Goal: Task Accomplishment & Management: Use online tool/utility

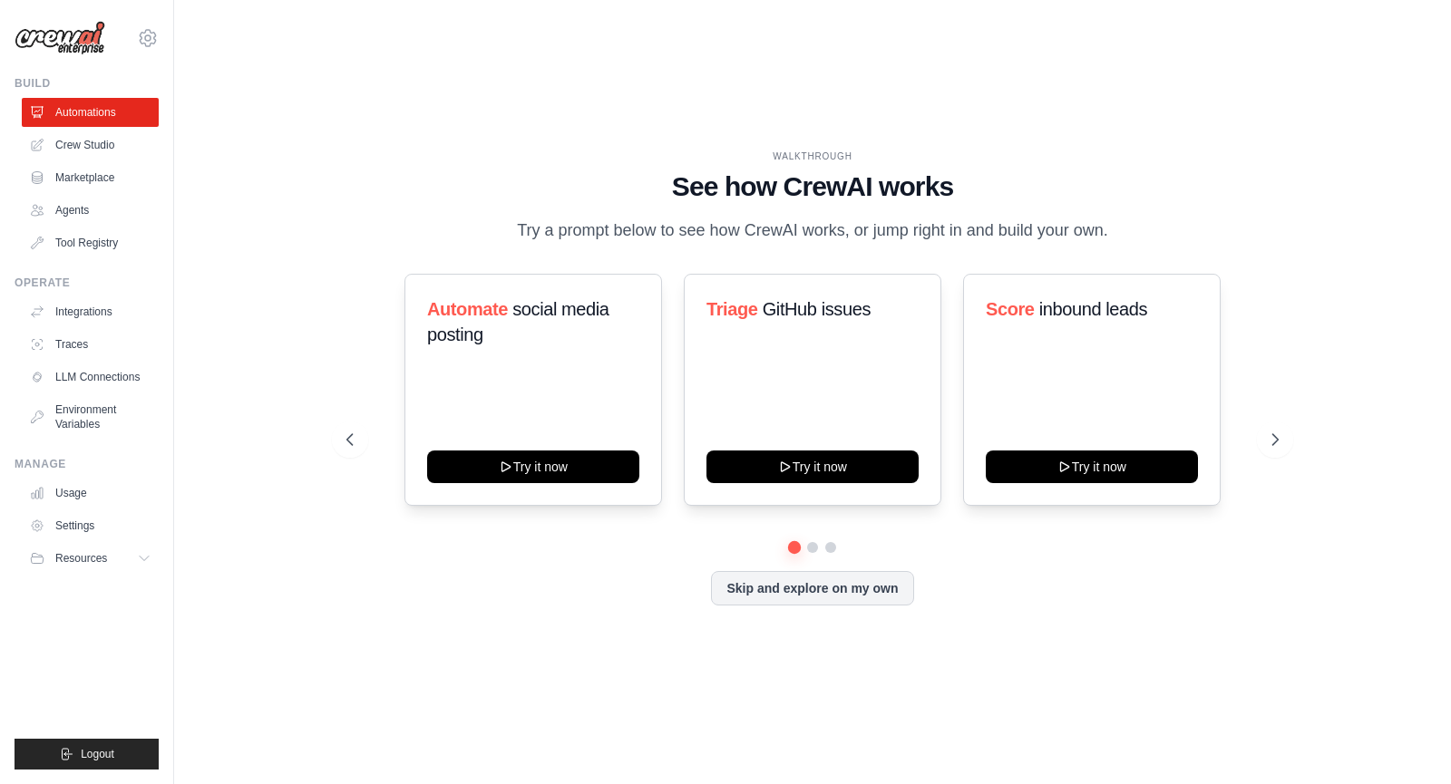
click at [763, 584] on button "Skip and explore on my own" at bounding box center [812, 588] width 202 height 34
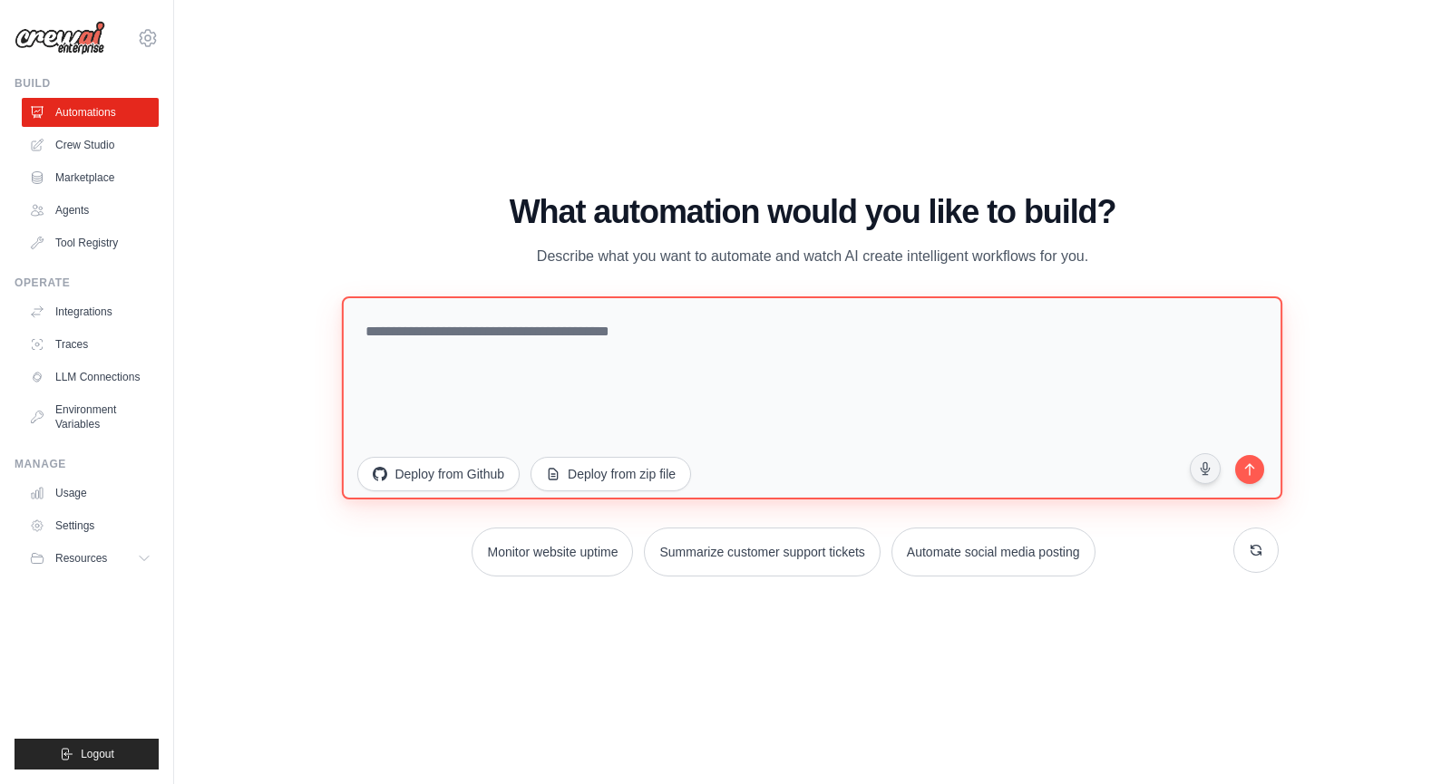
click at [594, 343] on textarea at bounding box center [812, 397] width 940 height 203
click at [344, 146] on div "WALKTHROUGH See how [PERSON_NAME] works Try a prompt below to see how [PERSON_N…" at bounding box center [812, 392] width 1219 height 748
click at [93, 144] on link "Crew Studio" at bounding box center [92, 145] width 137 height 29
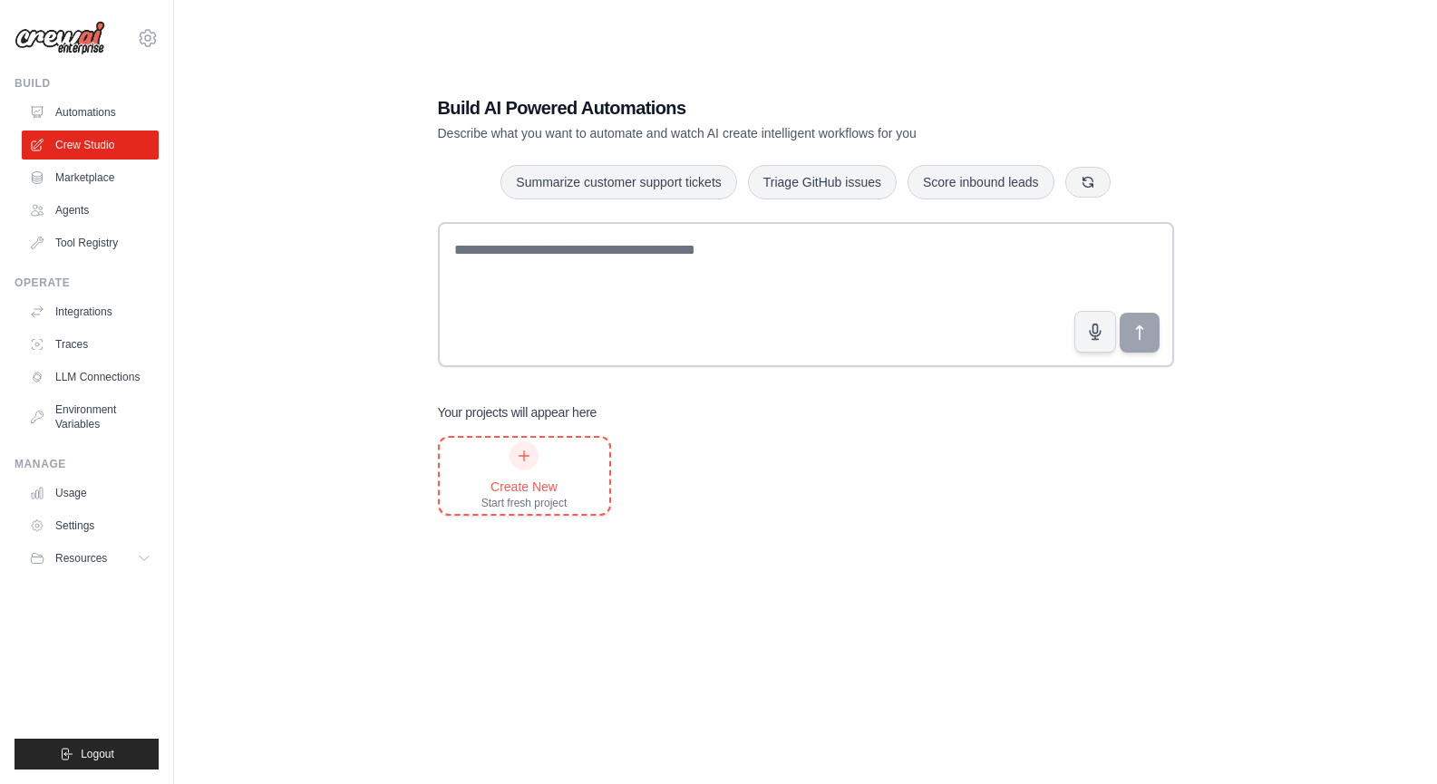
click at [500, 482] on div "Create New" at bounding box center [524, 487] width 86 height 18
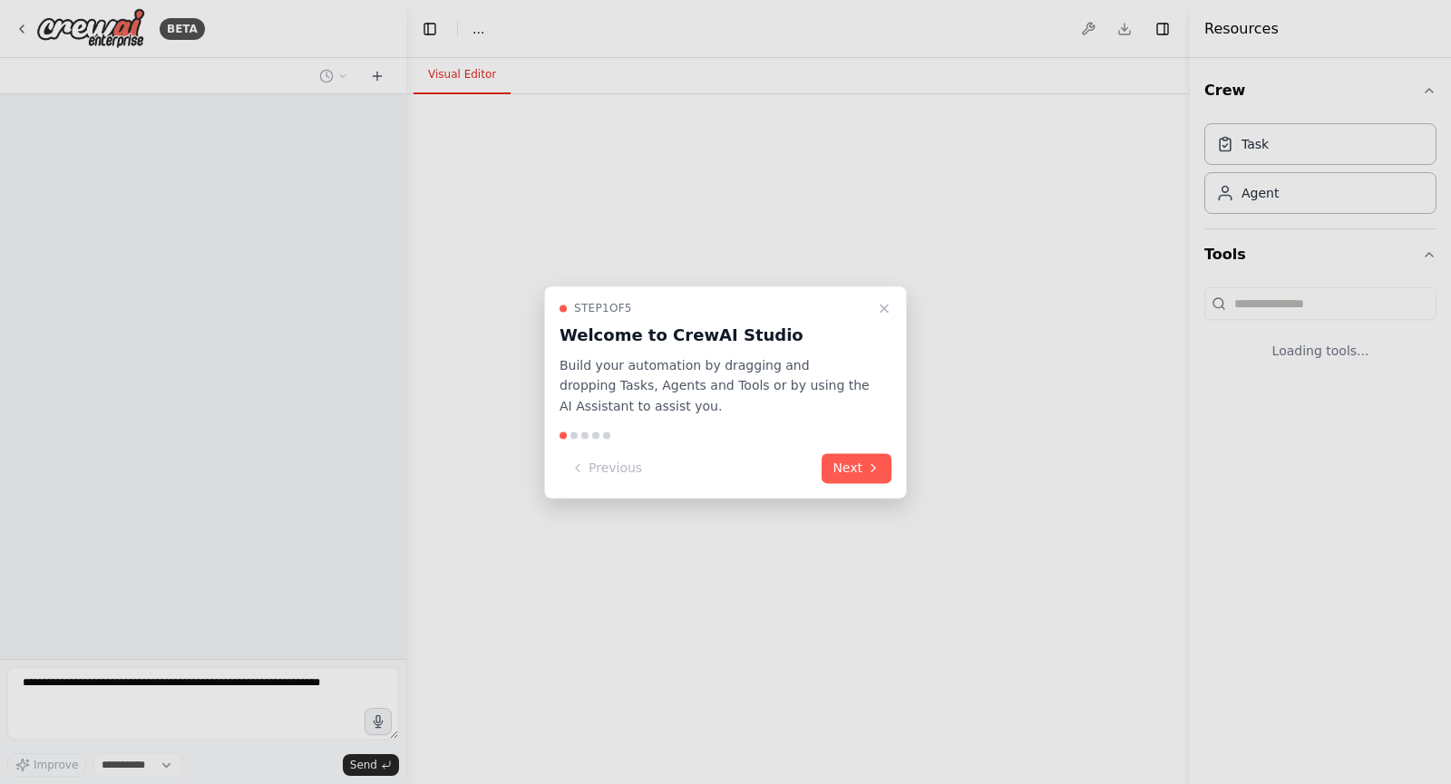
select select "****"
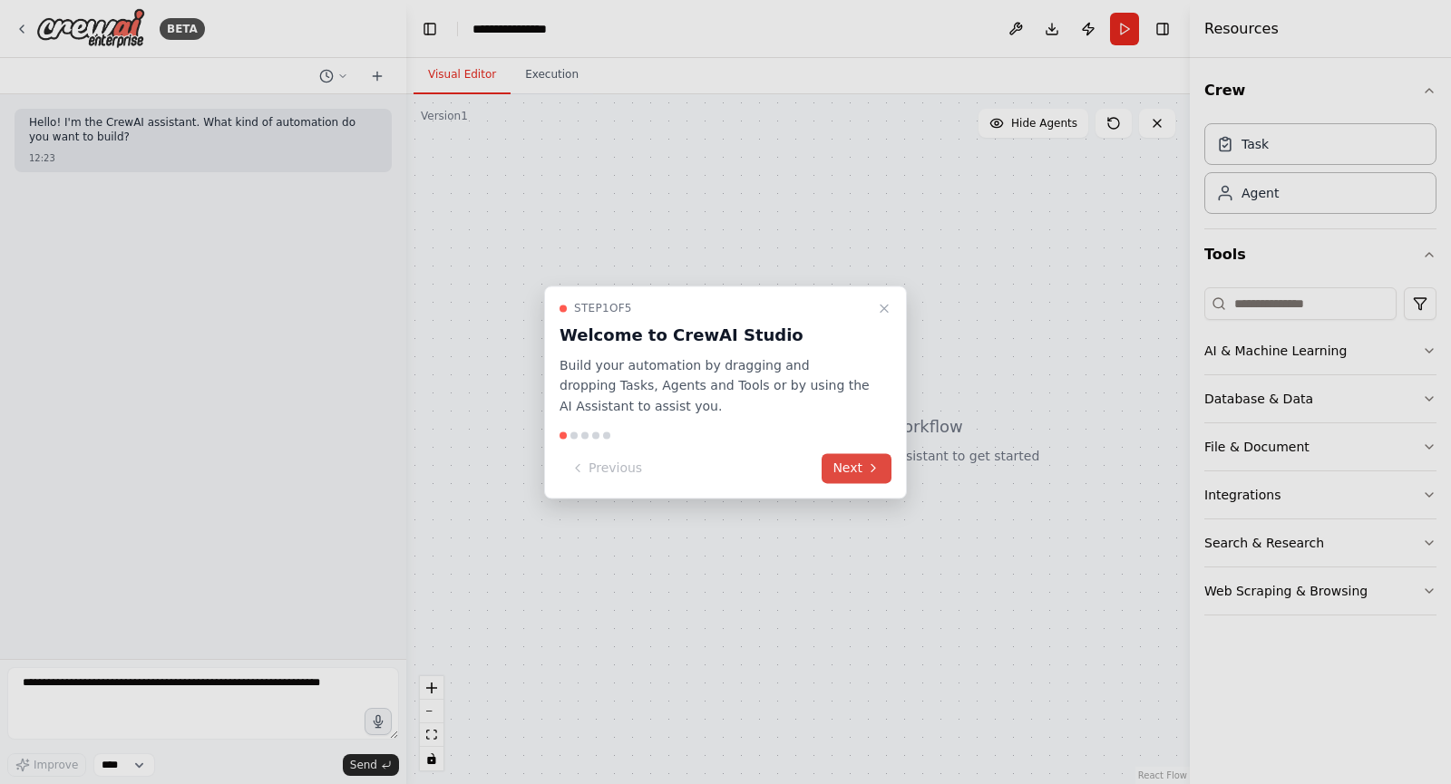
click at [868, 472] on icon at bounding box center [873, 469] width 15 height 15
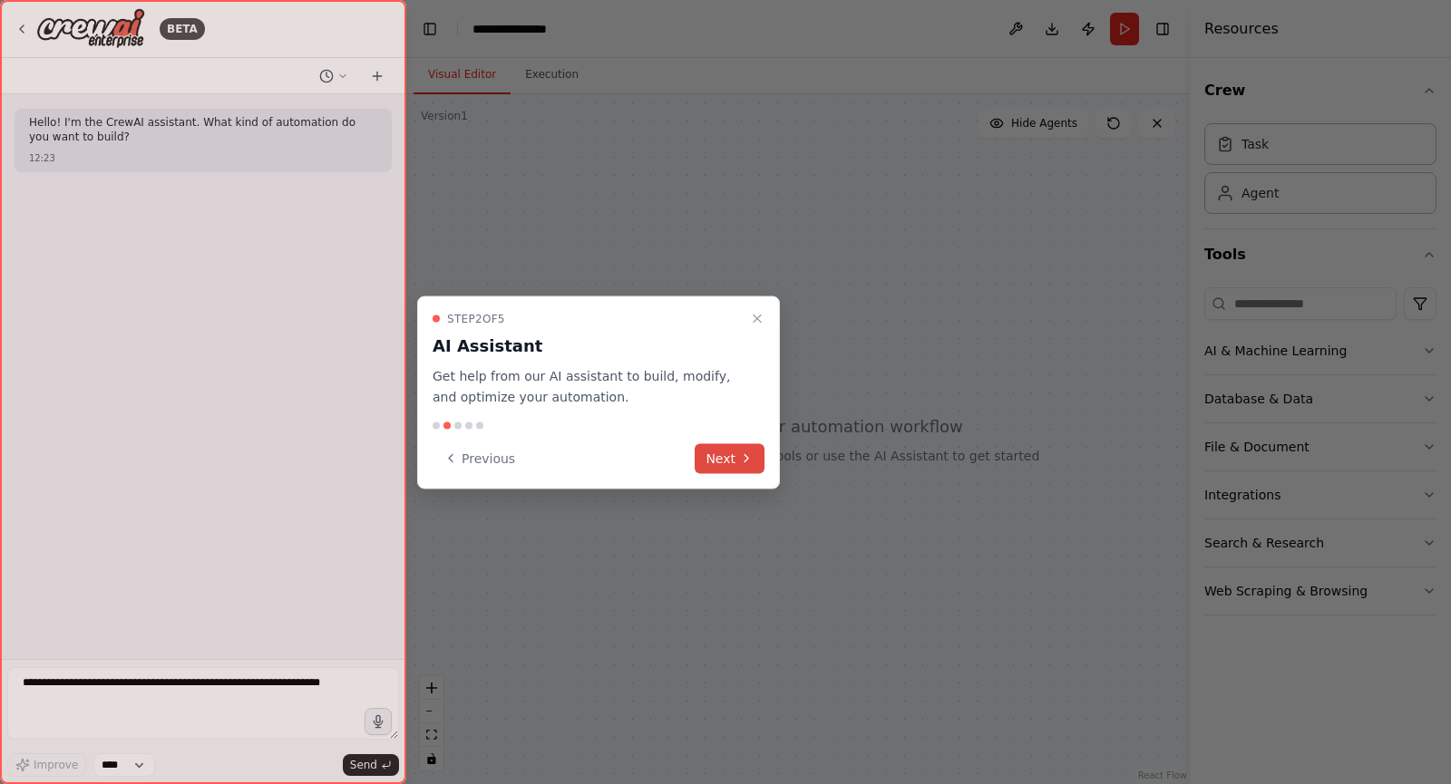
click at [744, 462] on icon at bounding box center [746, 459] width 15 height 15
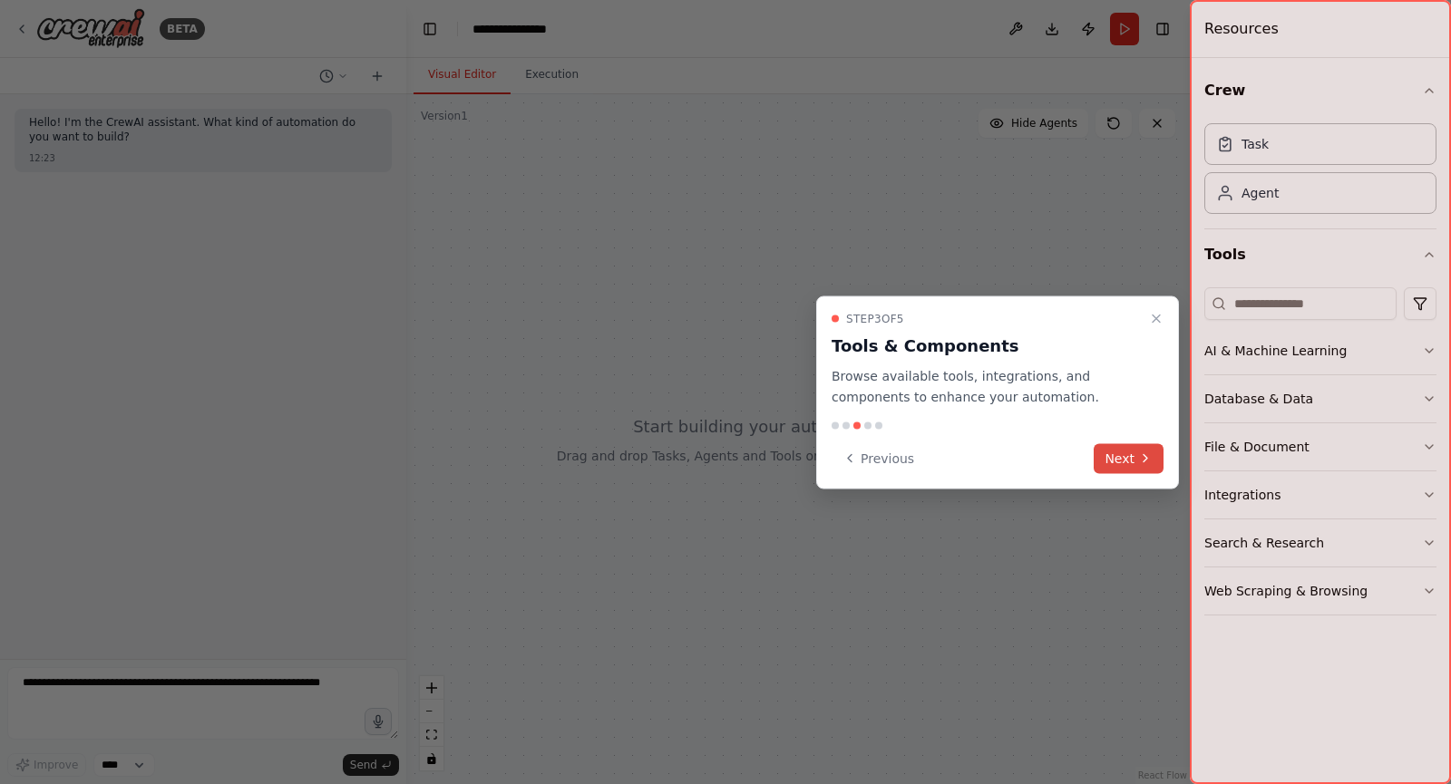
click at [1126, 457] on button "Next" at bounding box center [1129, 458] width 70 height 30
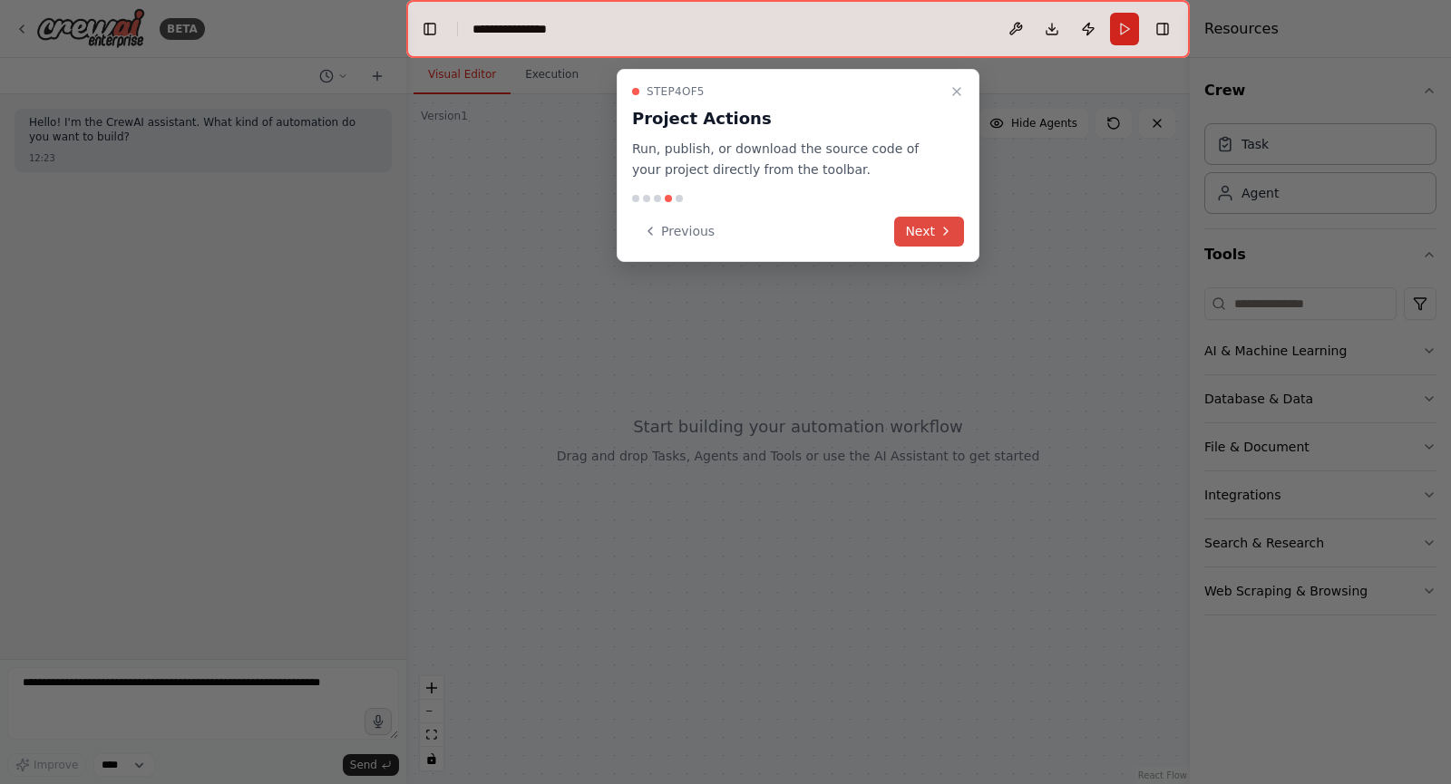
click at [928, 226] on button "Next" at bounding box center [929, 232] width 70 height 30
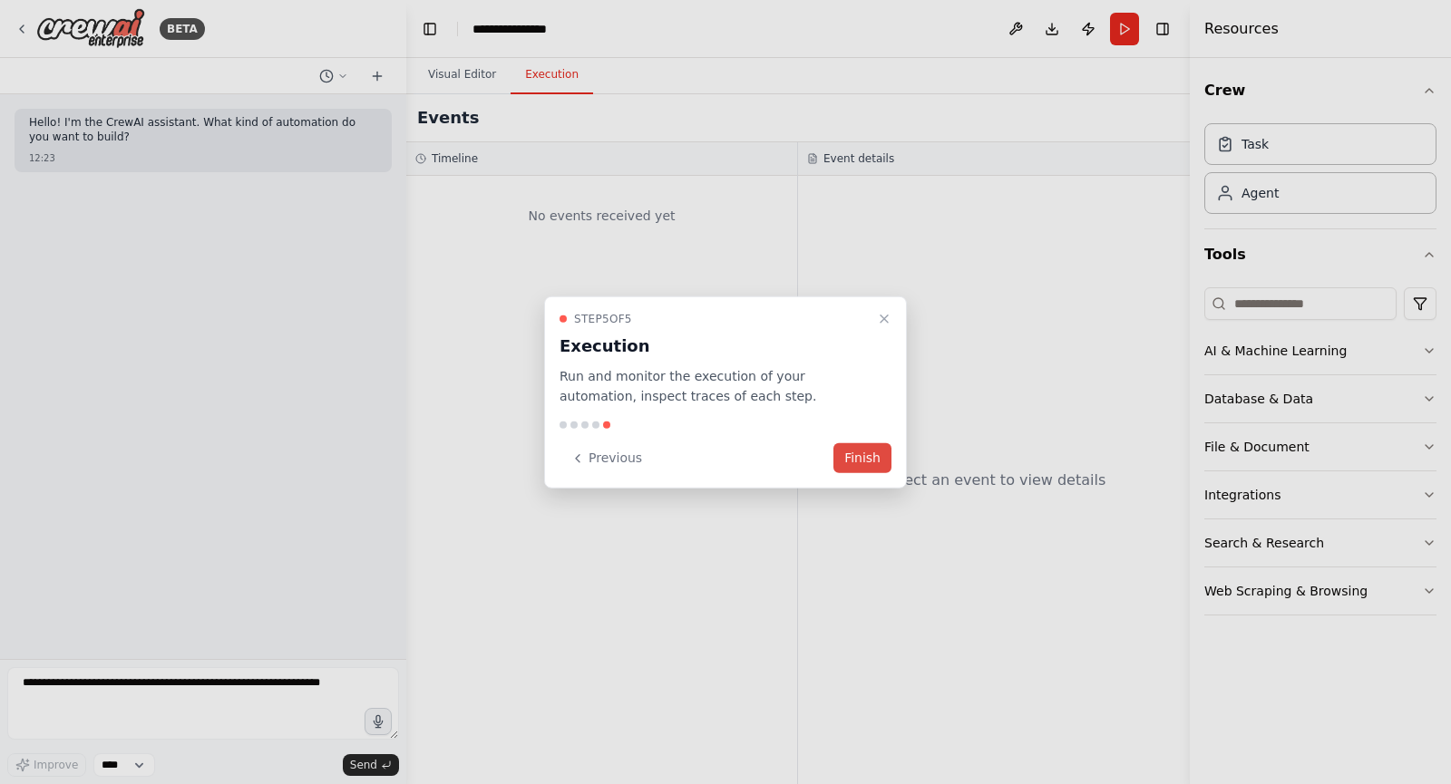
click at [854, 462] on button "Finish" at bounding box center [862, 458] width 58 height 30
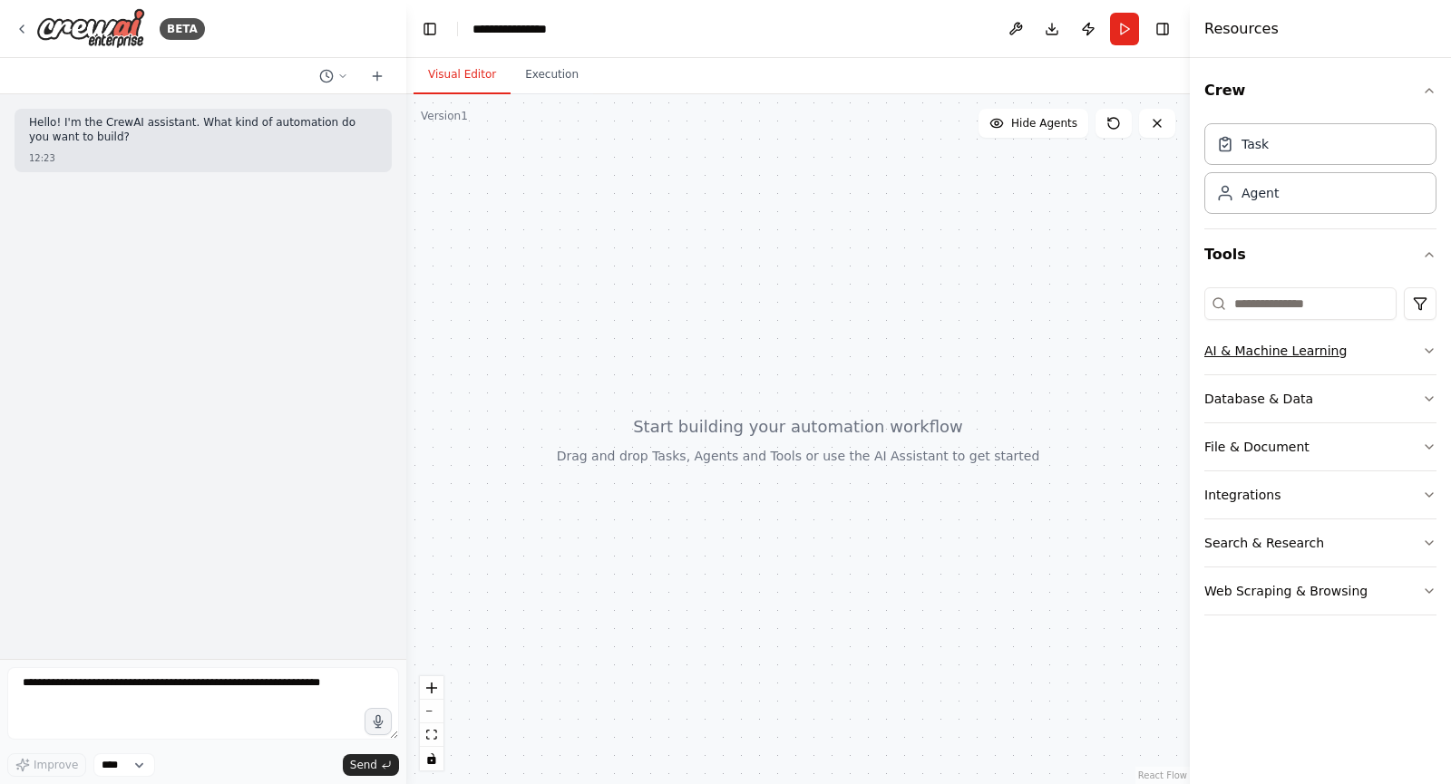
click at [1247, 358] on div "AI & Machine Learning" at bounding box center [1275, 351] width 142 height 18
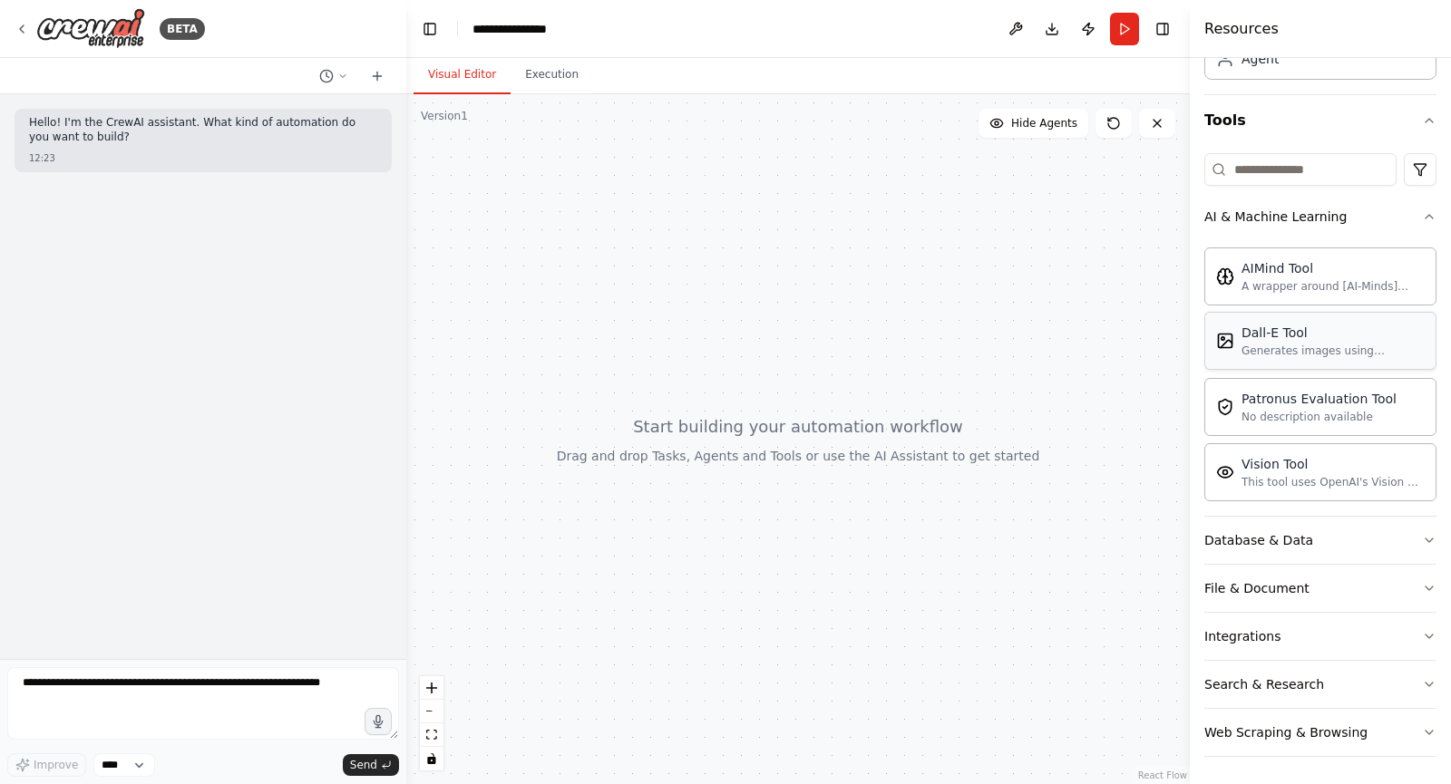
scroll to position [136, 0]
click at [1312, 534] on button "Database & Data" at bounding box center [1320, 538] width 232 height 47
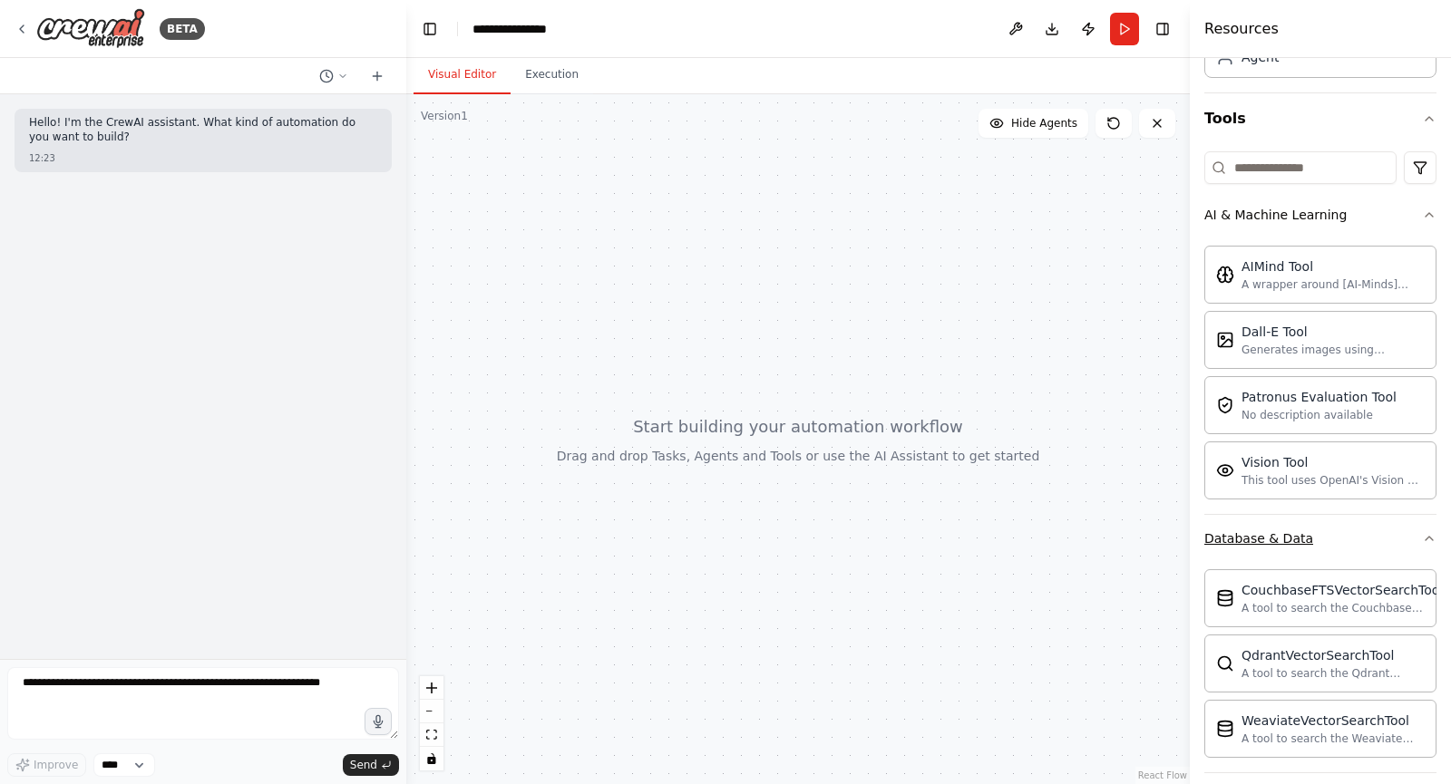
scroll to position [346, 0]
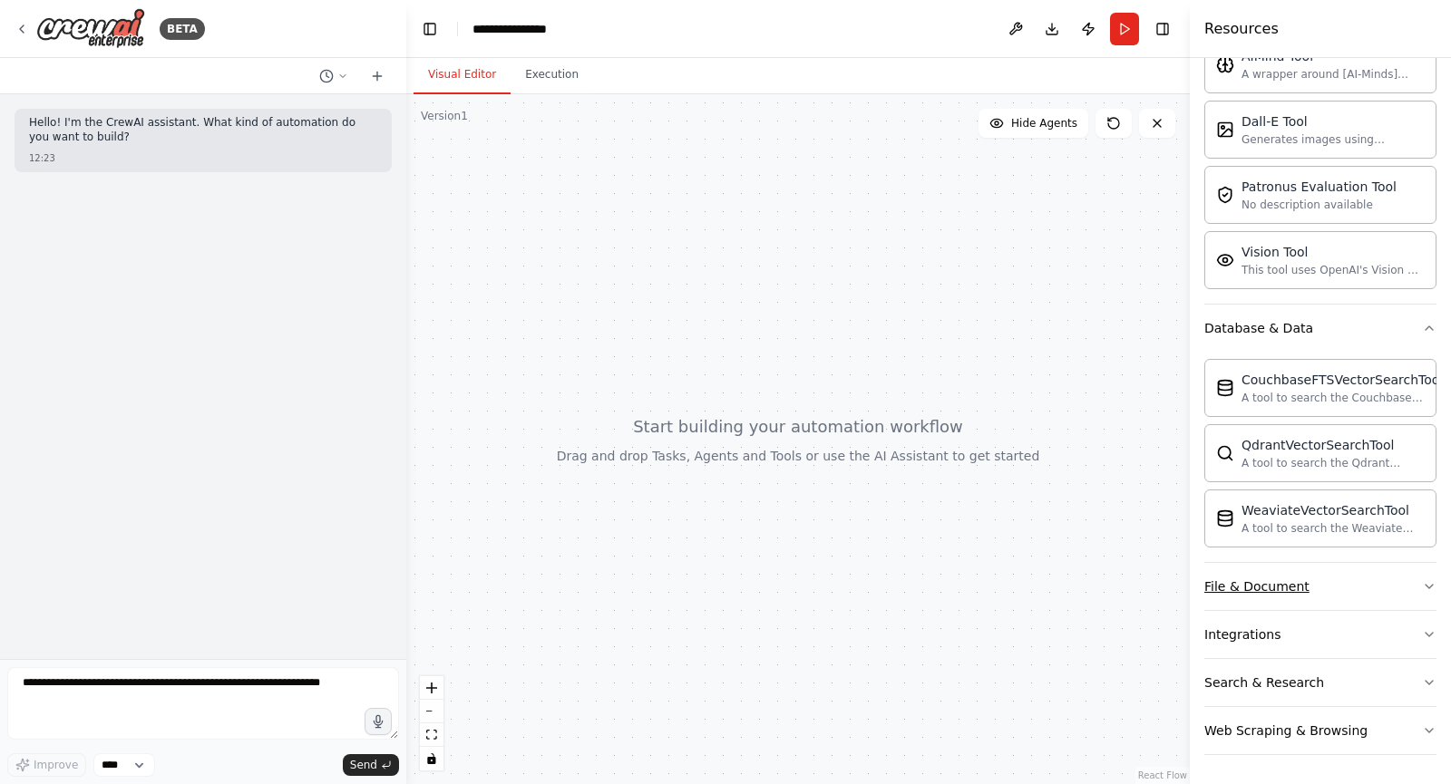
click at [1308, 587] on button "File & Document" at bounding box center [1320, 586] width 232 height 47
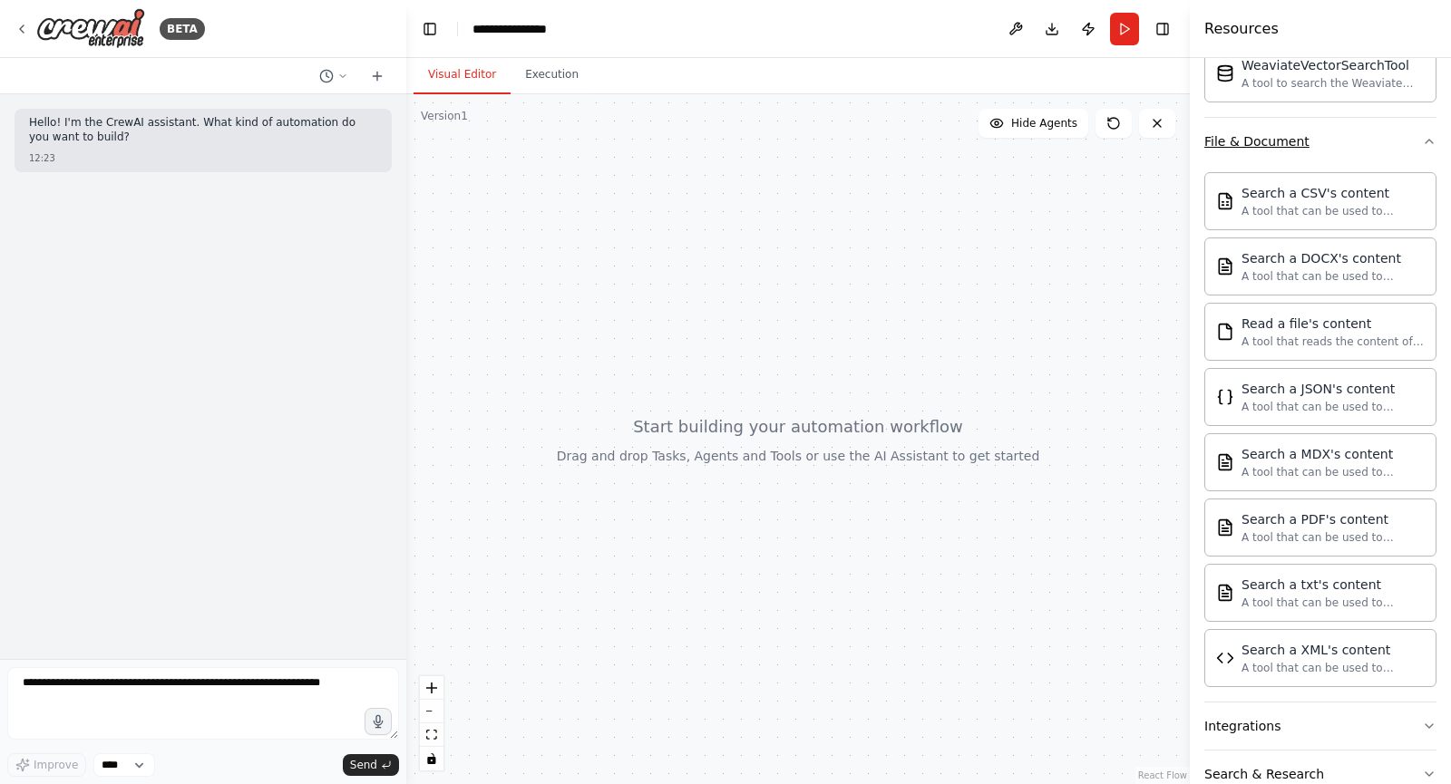
scroll to position [883, 0]
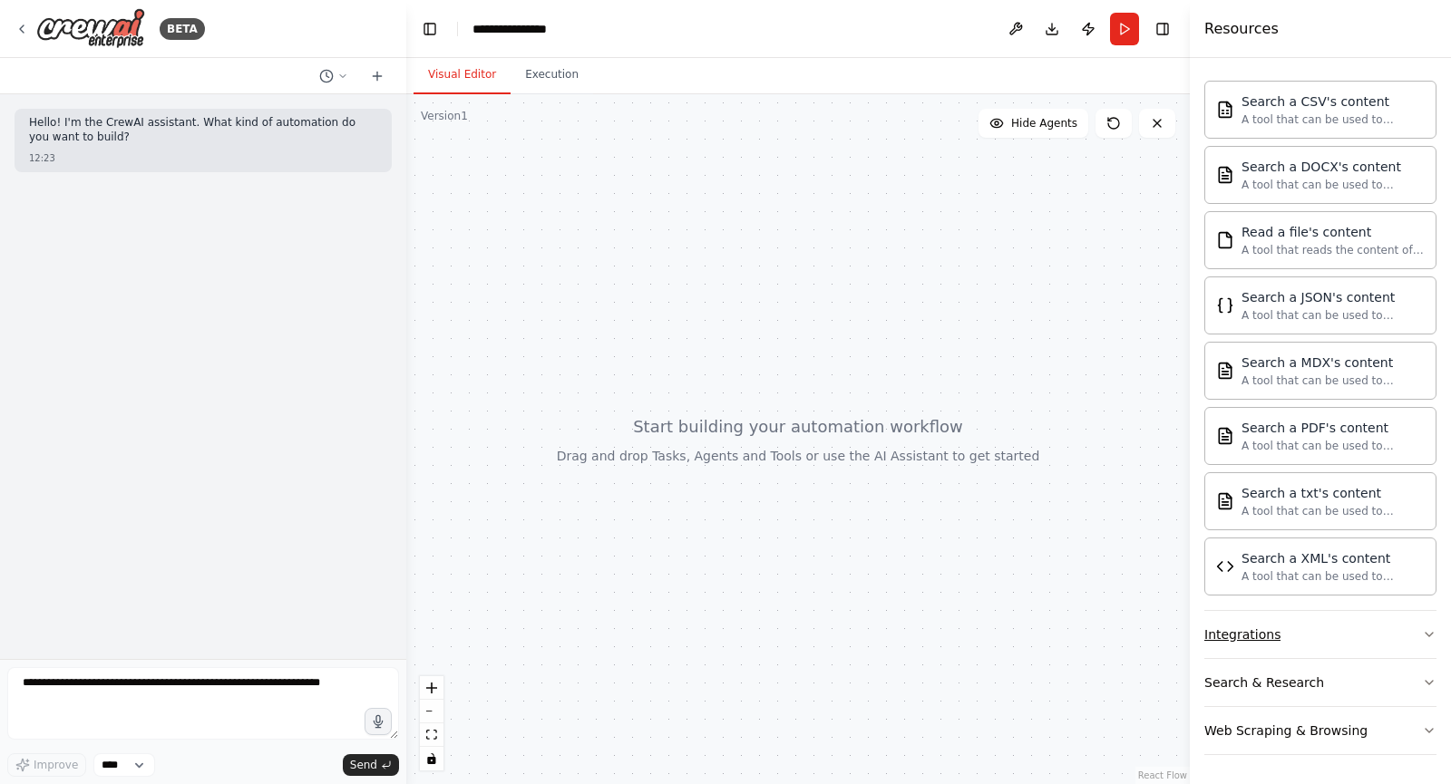
click at [1299, 643] on button "Integrations" at bounding box center [1320, 634] width 232 height 47
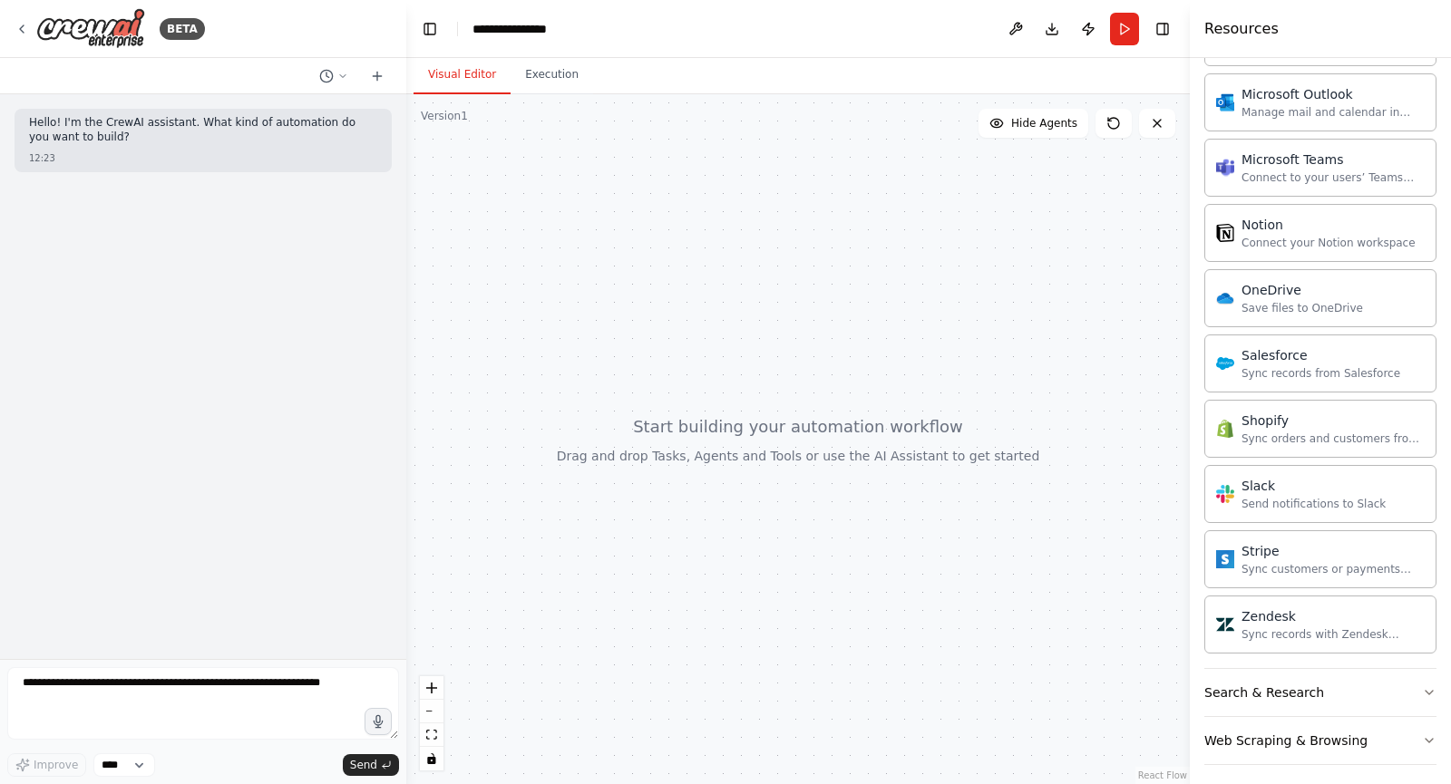
scroll to position [2269, 0]
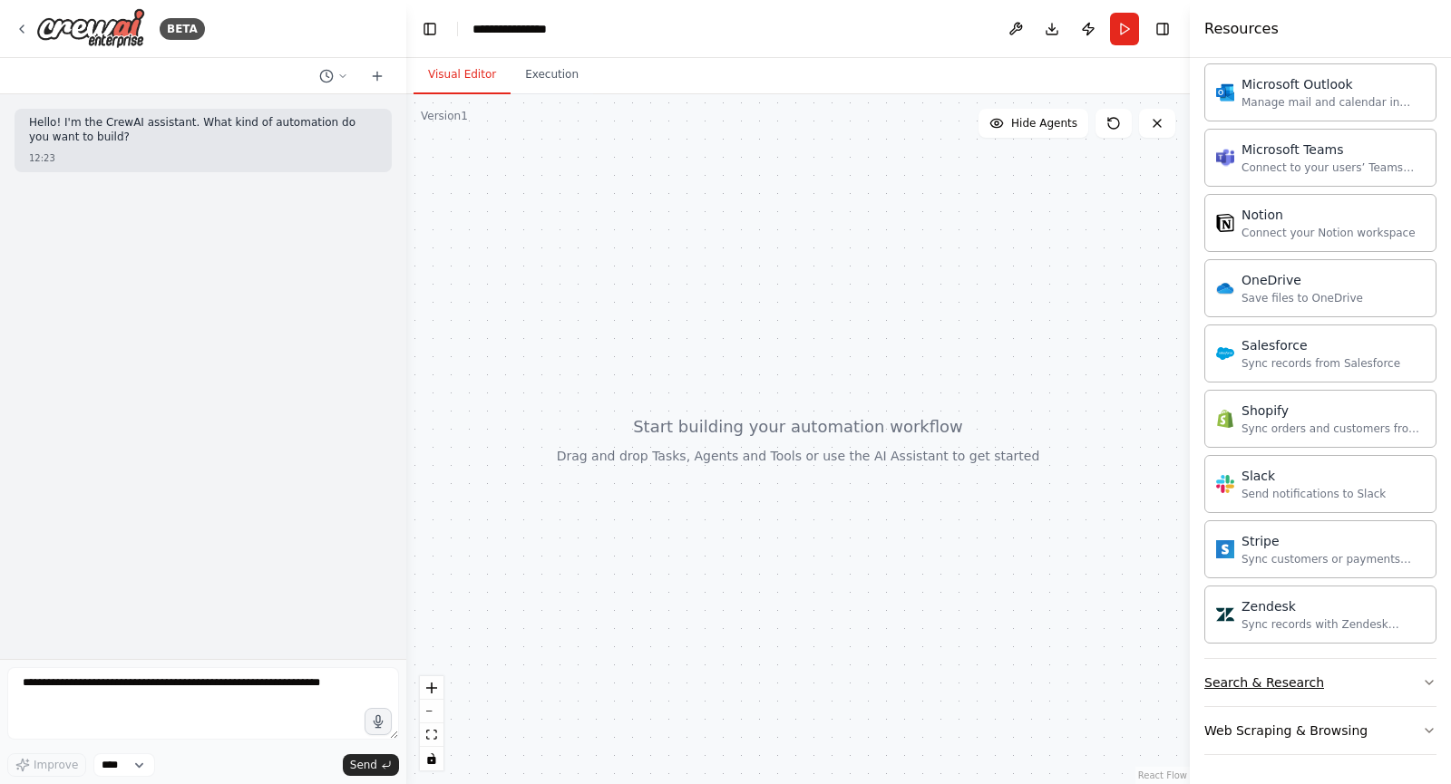
click at [1312, 686] on button "Search & Research" at bounding box center [1320, 682] width 232 height 47
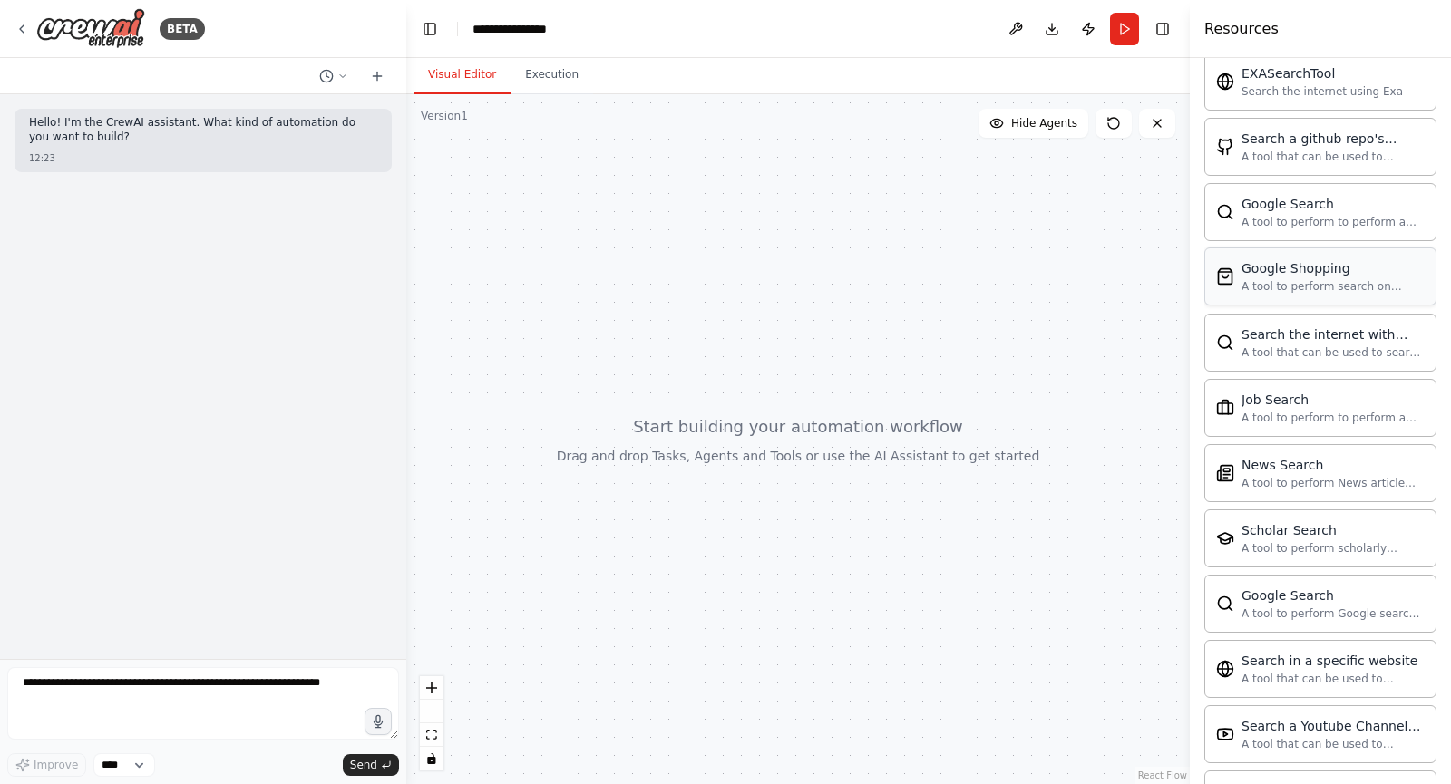
scroll to position [3197, 0]
